Goal: Task Accomplishment & Management: Use online tool/utility

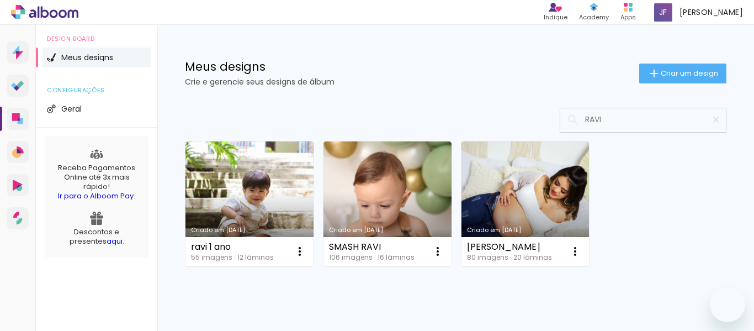
click at [601, 115] on input "RAVI" at bounding box center [648, 119] width 138 height 23
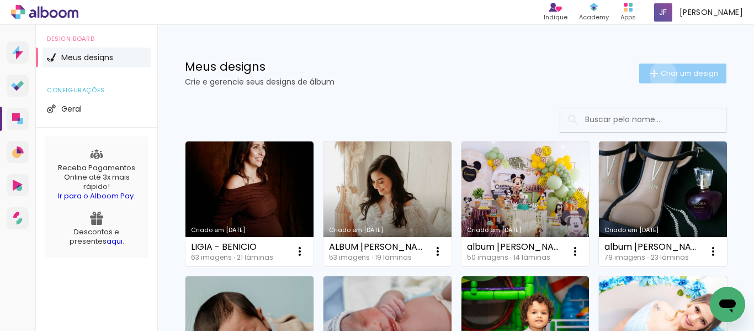
click at [660, 74] on span "Criar um design" at bounding box center [688, 73] width 57 height 7
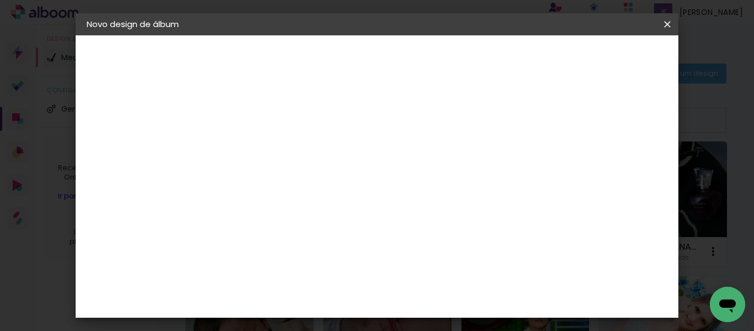
click at [267, 146] on input at bounding box center [267, 148] width 0 height 17
type input "ALBUM THAMIRIS- GAEL"
type paper-input "ALBUM THAMIRIS- GAEL"
click at [0, 0] on slot "Avançar" at bounding box center [0, 0] width 0 height 0
click at [0, 0] on slot "Tamanho Livre" at bounding box center [0, 0] width 0 height 0
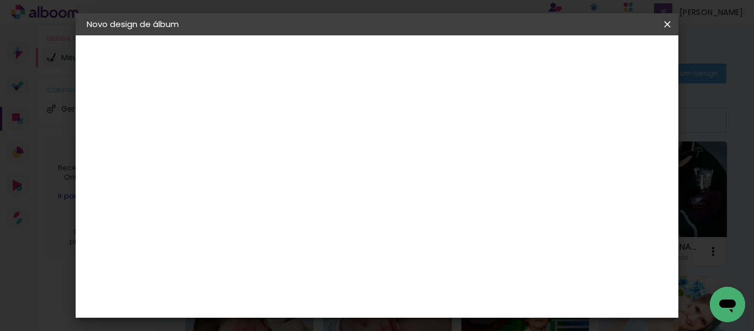
click at [473, 67] on paper-button "Avançar" at bounding box center [446, 58] width 54 height 19
click at [237, 182] on input "30" at bounding box center [232, 179] width 29 height 17
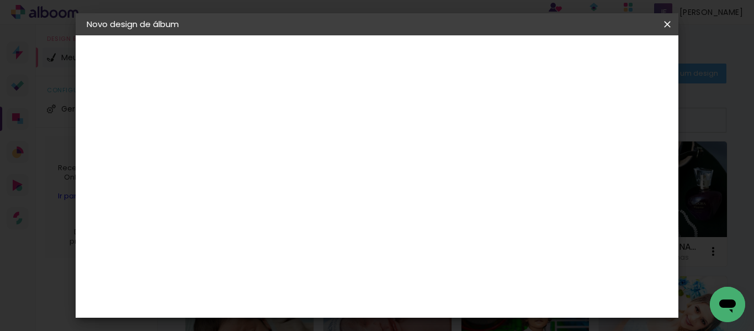
type input "15"
type paper-input "15"
click at [442, 292] on input "60" at bounding box center [437, 297] width 29 height 17
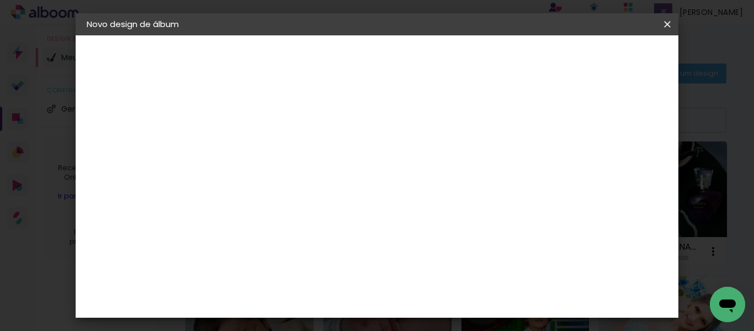
type input "30"
type paper-input "30"
click at [607, 65] on paper-button "Iniciar design" at bounding box center [573, 58] width 72 height 19
click at [598, 61] on span "Iniciar design" at bounding box center [573, 59] width 50 height 8
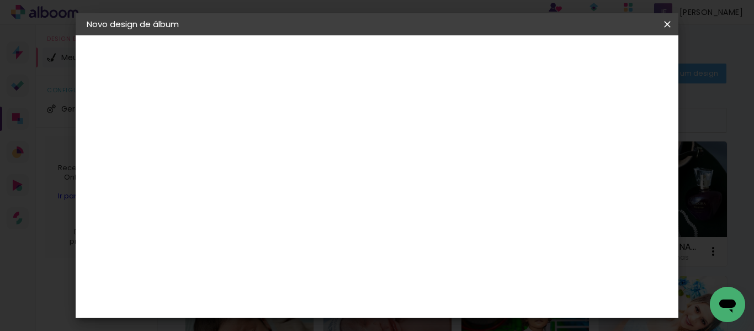
click at [598, 57] on span "Iniciar design" at bounding box center [573, 59] width 50 height 8
click at [598, 55] on span "Iniciar design" at bounding box center [573, 59] width 50 height 8
click at [0, 0] on slot "Voltar" at bounding box center [0, 0] width 0 height 0
click at [0, 0] on slot "Tamanho Livre" at bounding box center [0, 0] width 0 height 0
click at [0, 0] on slot "Avançar" at bounding box center [0, 0] width 0 height 0
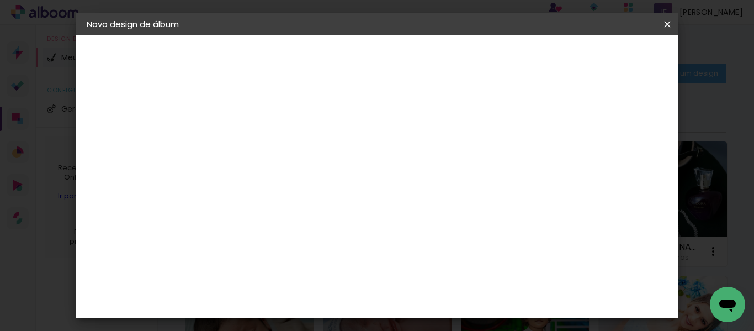
scroll to position [105, 0]
click at [598, 60] on span "Iniciar design" at bounding box center [573, 59] width 50 height 8
click at [0, 0] on slot "Voltar" at bounding box center [0, 0] width 0 height 0
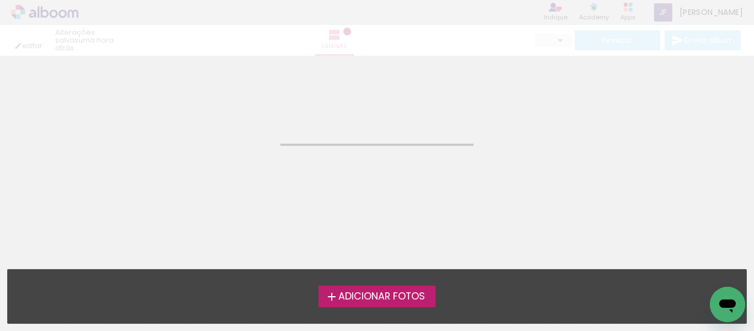
click at [350, 295] on span "Adicionar Fotos" at bounding box center [381, 296] width 87 height 10
click at [0, 0] on input "file" at bounding box center [0, 0] width 0 height 0
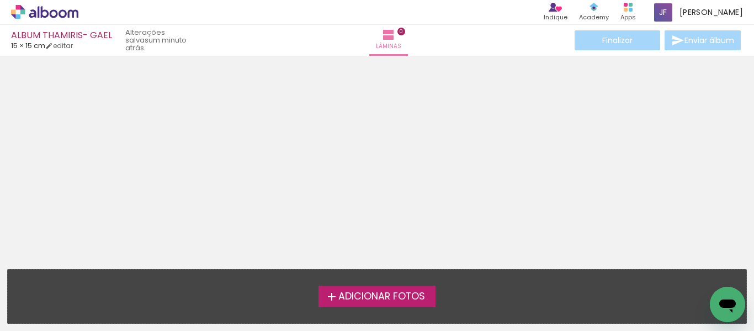
drag, startPoint x: 369, startPoint y: 292, endPoint x: 331, endPoint y: 301, distance: 38.5
click at [331, 301] on iron-icon at bounding box center [331, 296] width 13 height 13
click at [0, 0] on input "file" at bounding box center [0, 0] width 0 height 0
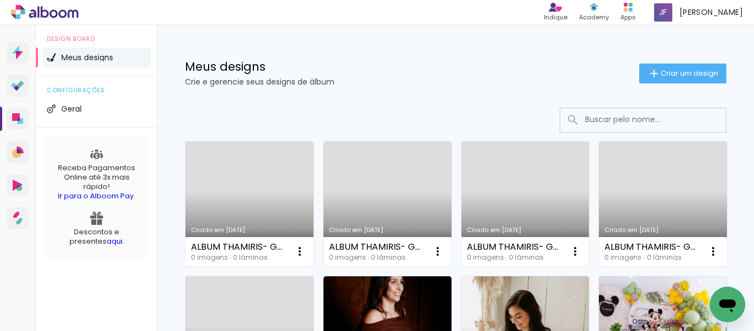
click at [255, 195] on link "Criado em 26/08/25" at bounding box center [249, 203] width 128 height 125
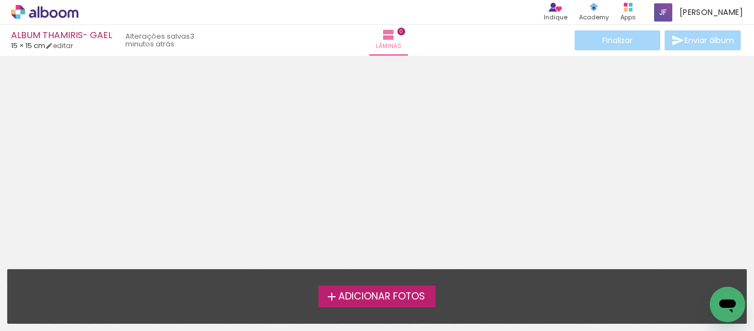
click at [364, 302] on label "Adicionar Fotos" at bounding box center [377, 295] width 118 height 21
click at [0, 0] on input "file" at bounding box center [0, 0] width 0 height 0
click at [363, 295] on span "Adicionar Fotos" at bounding box center [381, 296] width 87 height 10
click at [0, 0] on input "file" at bounding box center [0, 0] width 0 height 0
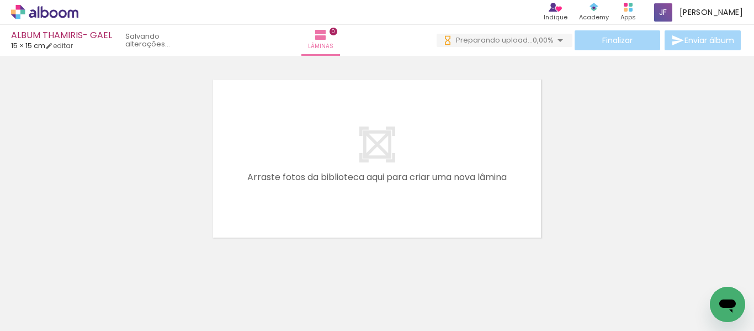
click at [46, 319] on span "Adicionar Fotos" at bounding box center [39, 316] width 33 height 12
click at [0, 0] on input "file" at bounding box center [0, 0] width 0 height 0
